Goal: Task Accomplishment & Management: Use online tool/utility

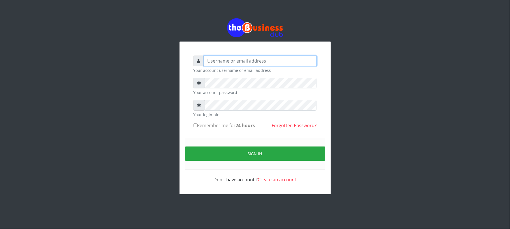
type input "Mavincio"
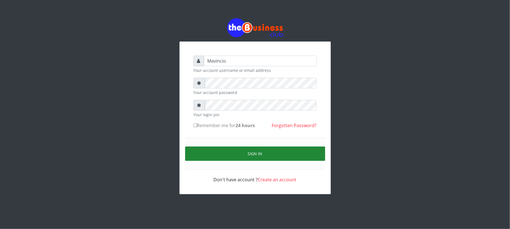
click at [249, 150] on button "Sign in" at bounding box center [255, 153] width 140 height 14
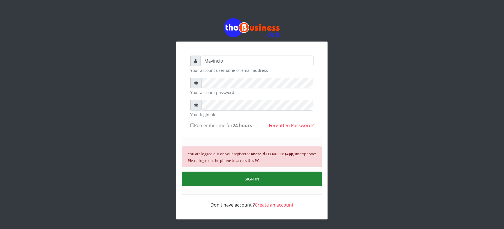
click at [250, 178] on button "SIGN IN" at bounding box center [252, 178] width 140 height 14
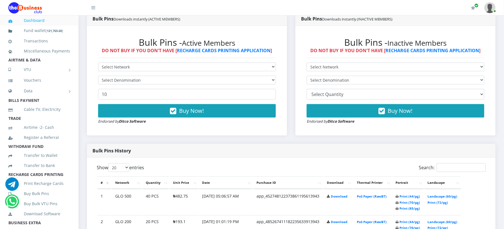
scroll to position [174, 0]
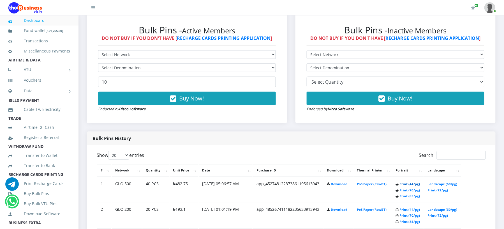
click at [400, 186] on link "Print (44/pg)" at bounding box center [410, 184] width 20 height 4
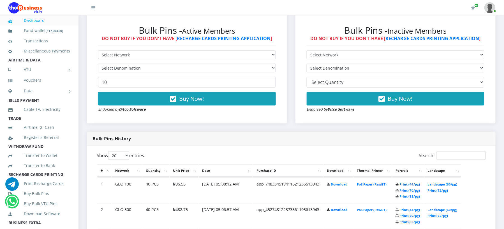
click at [400, 186] on link "Print (44/pg)" at bounding box center [410, 184] width 20 height 4
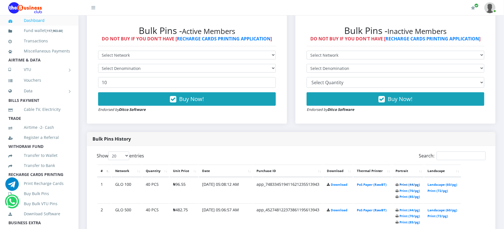
click at [400, 186] on link "Print (44/pg)" at bounding box center [410, 184] width 20 height 4
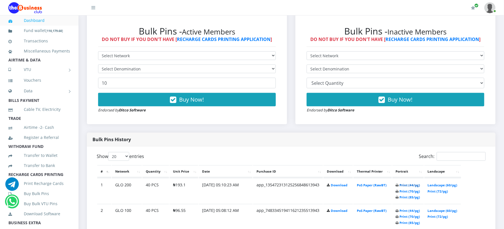
click at [400, 187] on link "Print (44/pg)" at bounding box center [410, 185] width 20 height 4
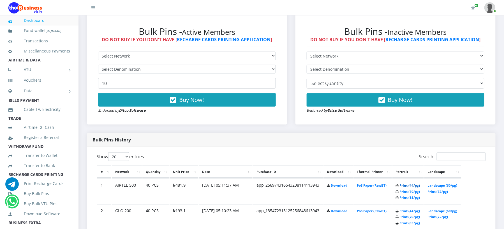
click at [400, 187] on link "Print (44/pg)" at bounding box center [410, 185] width 20 height 4
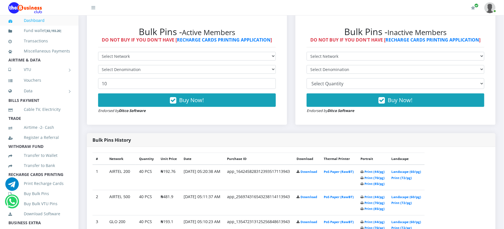
scroll to position [173, 0]
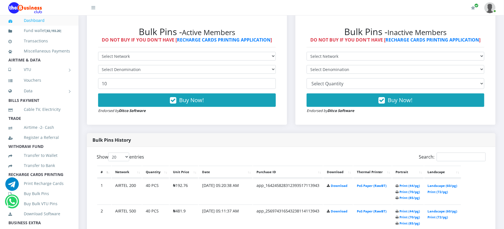
click at [382, 173] on th "Thermal Printer" at bounding box center [372, 172] width 38 height 12
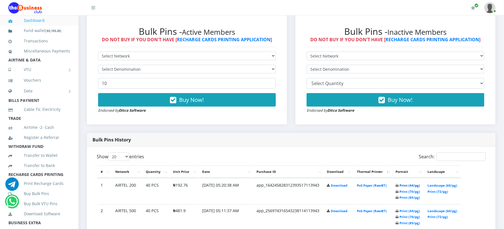
click at [401, 187] on link "Print (44/pg)" at bounding box center [410, 185] width 20 height 4
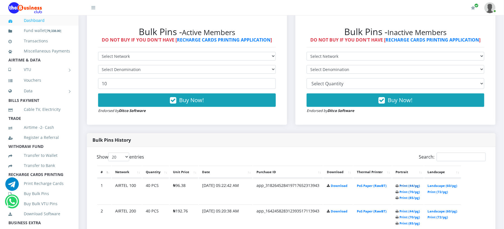
click at [400, 187] on link "Print (44/pg)" at bounding box center [410, 185] width 20 height 4
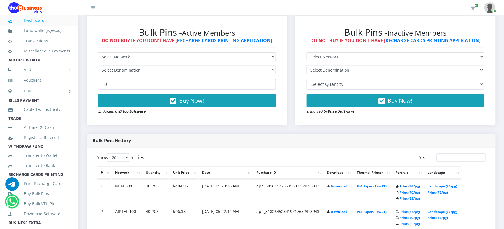
click at [400, 188] on link "Print (44/pg)" at bounding box center [410, 186] width 20 height 4
click at [401, 188] on link "Print (44/pg)" at bounding box center [410, 186] width 20 height 4
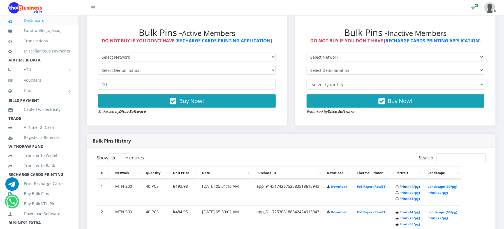
click at [400, 188] on link "Print (44/pg)" at bounding box center [410, 186] width 20 height 4
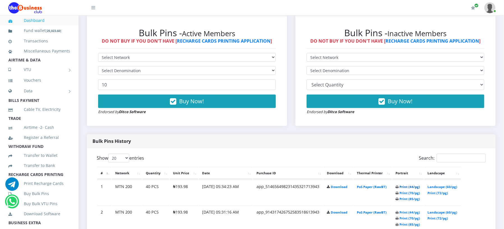
click at [402, 189] on link "Print (44/pg)" at bounding box center [410, 186] width 20 height 4
click at [402, 190] on td "Print (44/pg) Print (70/pg) Print (85/pg)" at bounding box center [407, 192] width 31 height 25
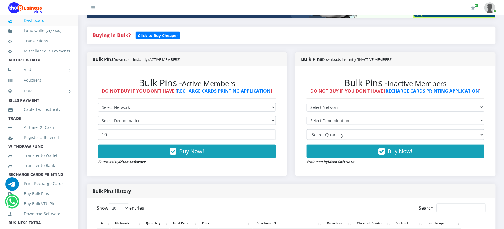
scroll to position [171, 0]
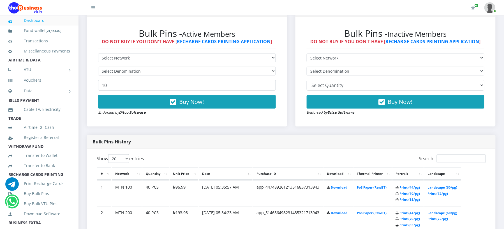
click at [381, 172] on th "Thermal Printer" at bounding box center [372, 173] width 38 height 12
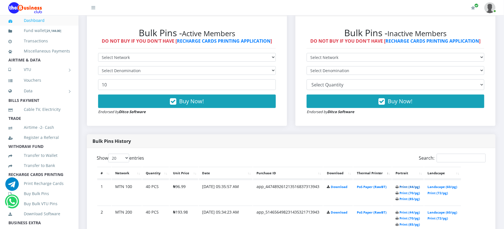
click at [400, 189] on link "Print (44/pg)" at bounding box center [410, 186] width 20 height 4
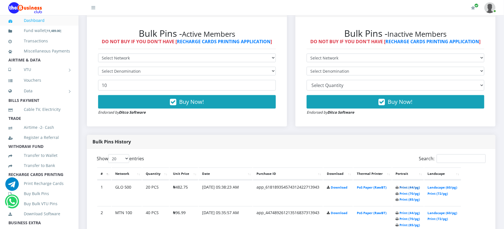
click at [401, 189] on link "Print (44/pg)" at bounding box center [410, 187] width 20 height 4
click at [400, 189] on link "Print (44/pg)" at bounding box center [410, 187] width 20 height 4
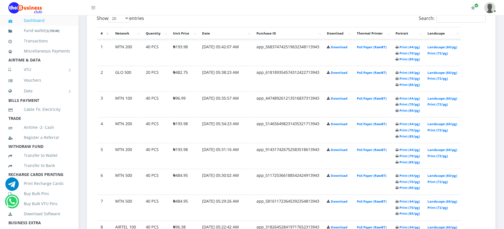
scroll to position [320, 0]
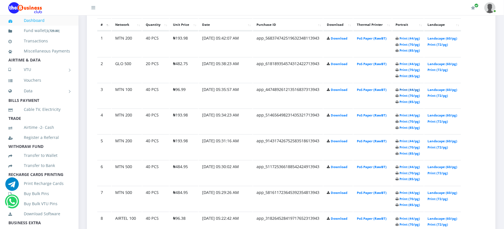
click at [400, 92] on link "Print (44/pg)" at bounding box center [410, 90] width 20 height 4
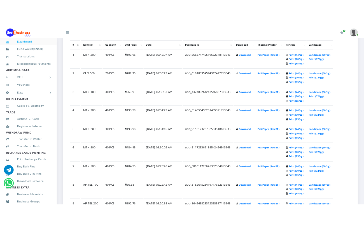
scroll to position [313, 0]
